Goal: Task Accomplishment & Management: Complete application form

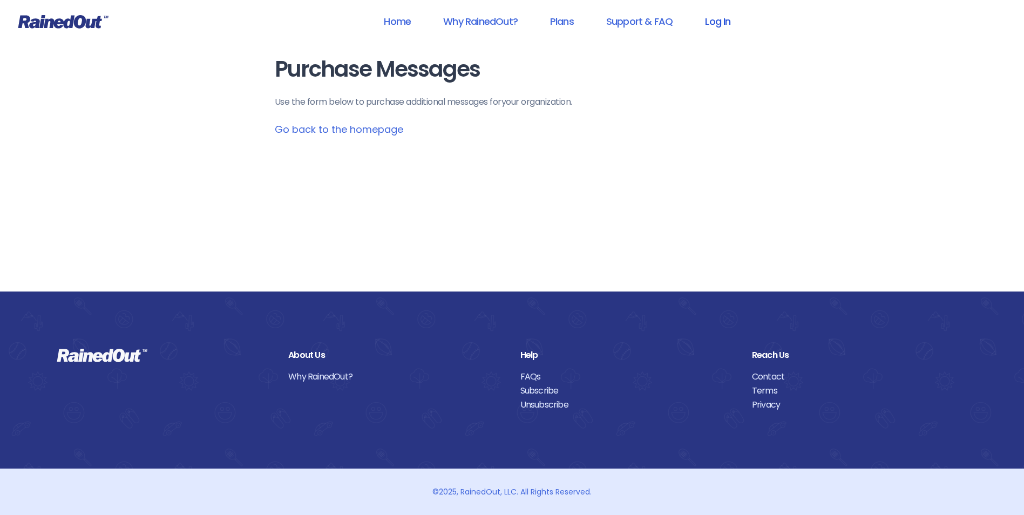
click at [721, 18] on link "Log In" at bounding box center [717, 21] width 53 height 24
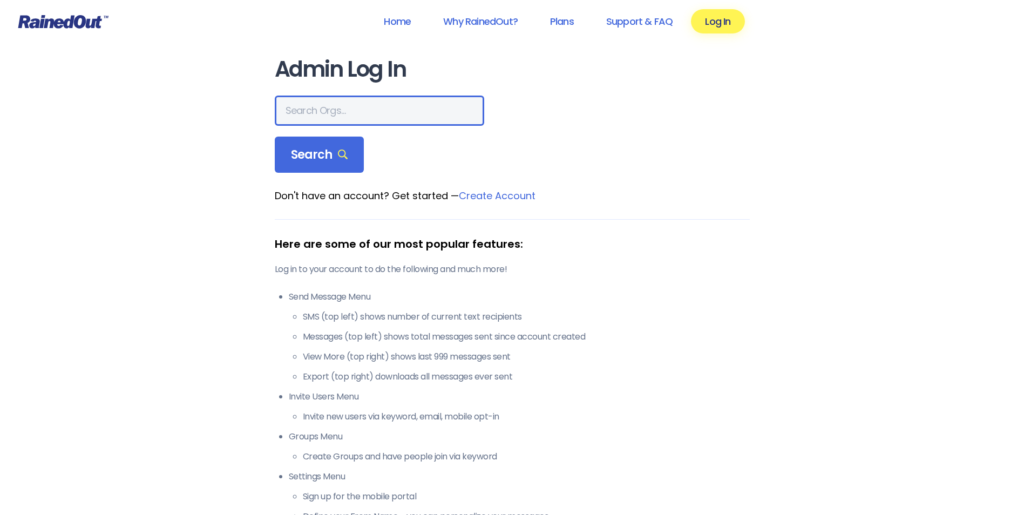
click at [374, 102] on input "text" at bounding box center [379, 111] width 209 height 30
type input "city of poway"
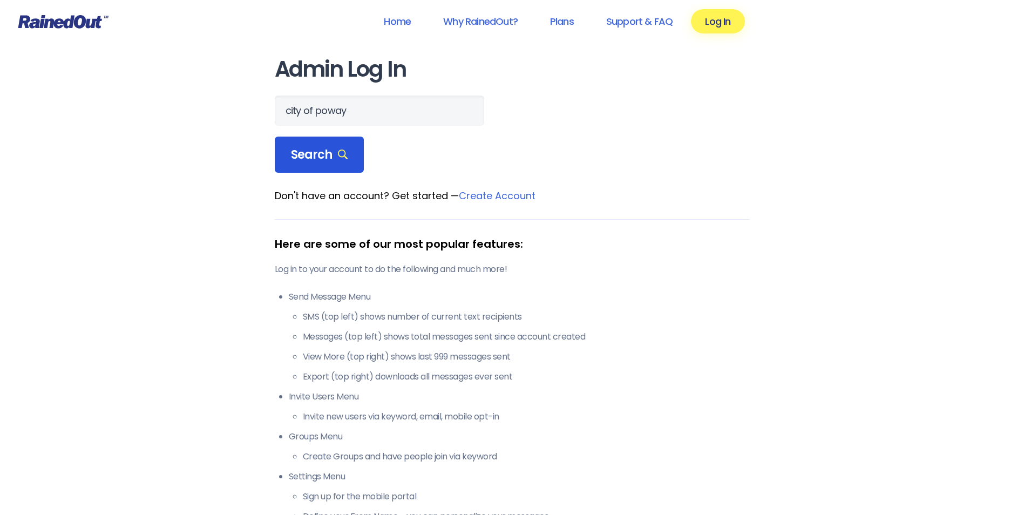
click at [324, 153] on span "Search" at bounding box center [319, 154] width 57 height 15
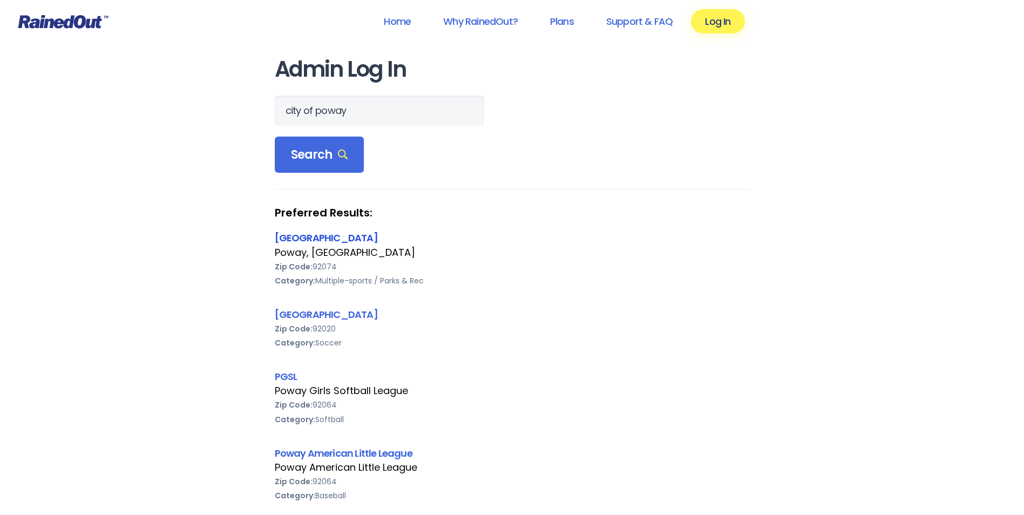
click at [307, 234] on link "[GEOGRAPHIC_DATA]" at bounding box center [326, 237] width 103 height 13
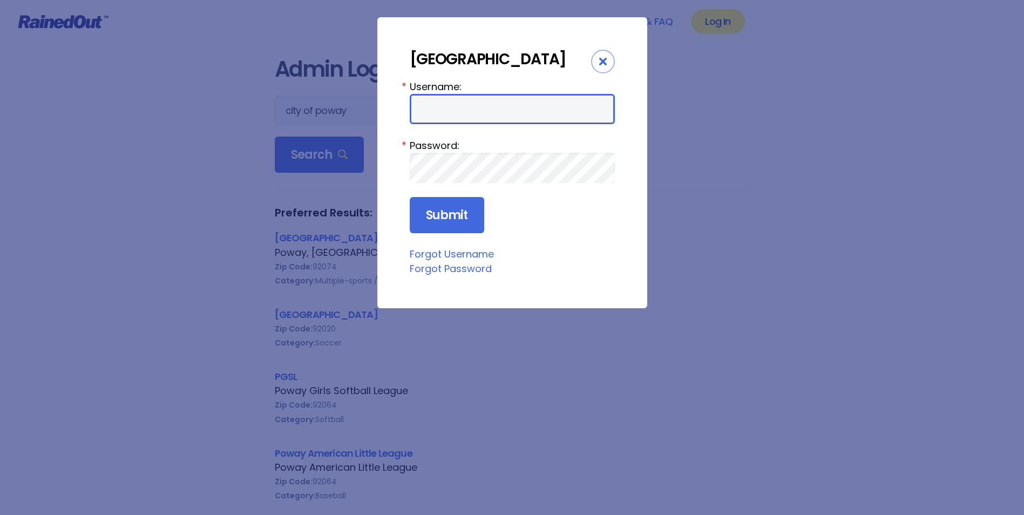
drag, startPoint x: 448, startPoint y: 100, endPoint x: 444, endPoint y: 115, distance: 15.1
click at [448, 100] on input "Username:" at bounding box center [512, 109] width 205 height 30
type input "cpark"
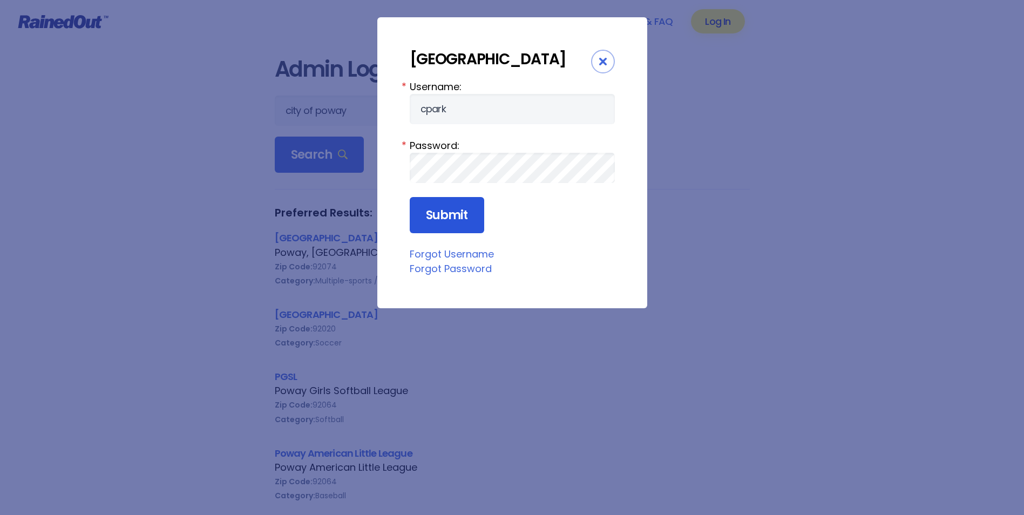
click at [451, 216] on input "Submit" at bounding box center [447, 215] width 74 height 37
